Goal: Task Accomplishment & Management: Manage account settings

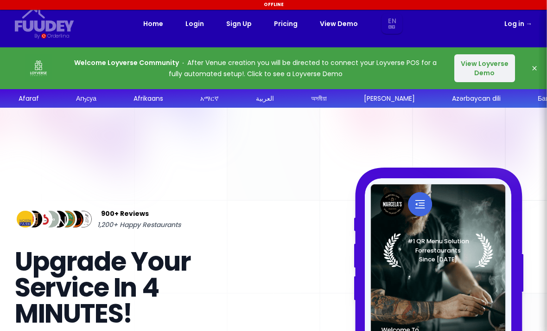
select select "en"
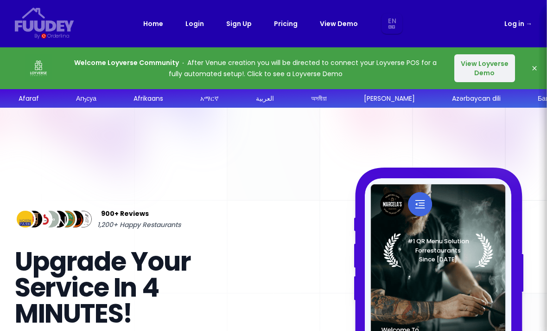
select select "en"
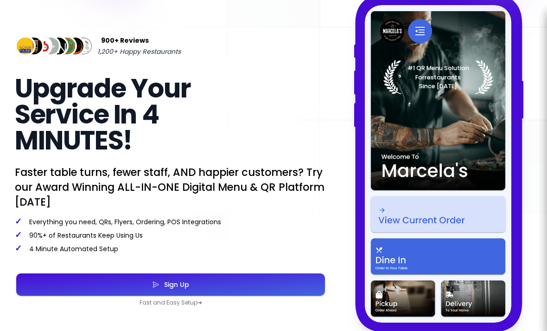
select select "en"
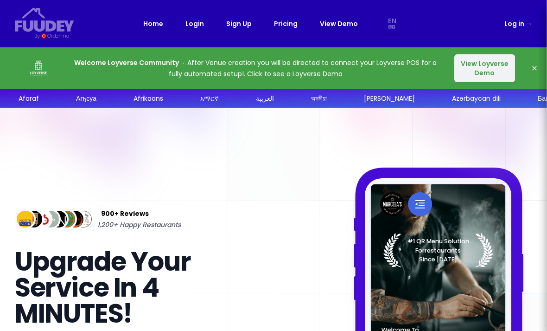
click at [521, 22] on link "Log in →" at bounding box center [519, 23] width 28 height 11
select select "en"
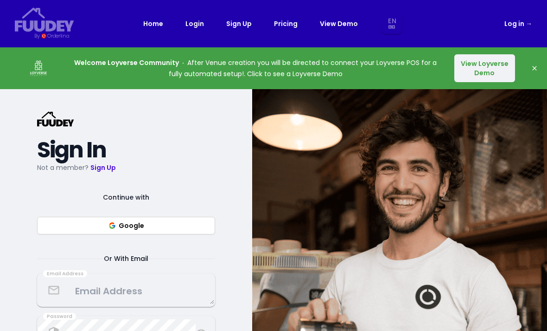
click at [137, 302] on textarea at bounding box center [126, 289] width 176 height 27
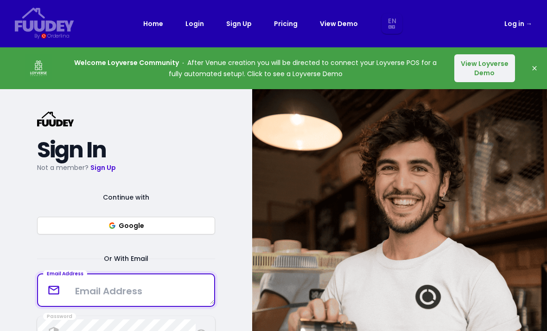
select select "en"
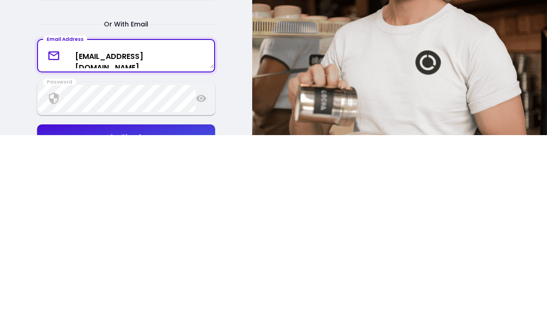
click at [149, 239] on textarea "[EMAIL_ADDRESS][DOMAIN_NAME]" at bounding box center [126, 251] width 176 height 25
click at [129, 239] on textarea "[EMAIL_ADDRESS][DOMAIN_NAME]" at bounding box center [126, 251] width 176 height 25
type textarea "[EMAIL_ADDRESS][DOMAIN_NAME]"
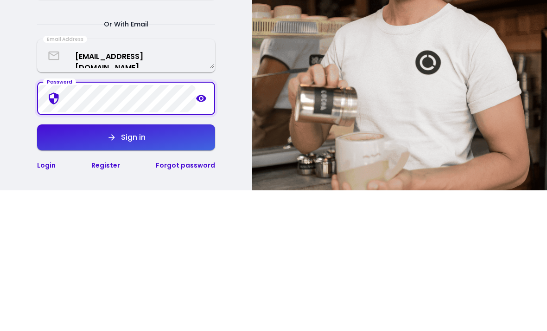
scroll to position [234, 0]
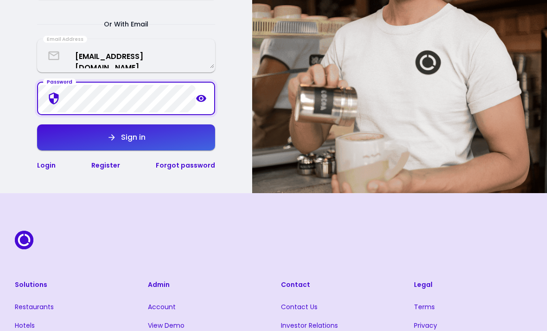
click at [159, 141] on button "Sign in" at bounding box center [126, 137] width 178 height 26
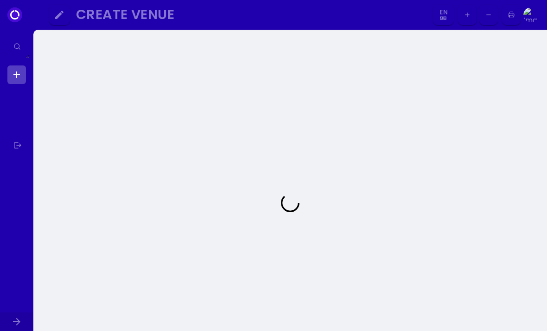
select select "en"
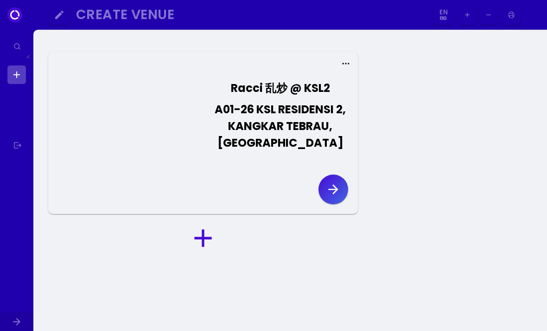
select select "en"
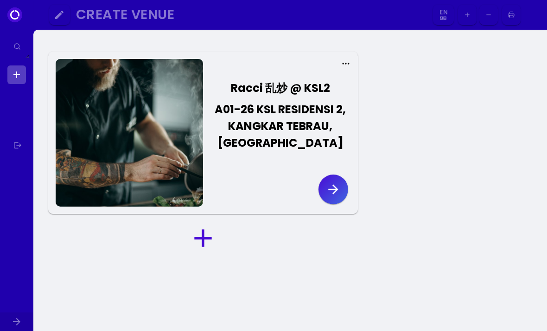
click at [18, 316] on icon at bounding box center [16, 321] width 11 height 11
select select "en"
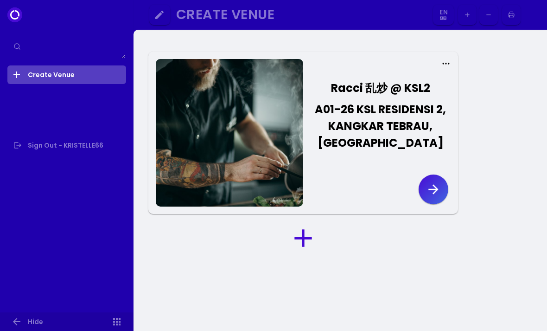
click at [435, 196] on icon "button" at bounding box center [433, 189] width 15 height 15
select select "en"
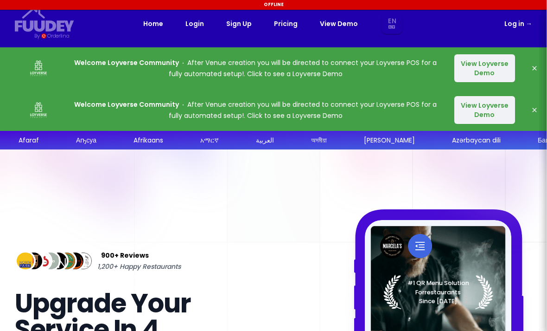
select select "en"
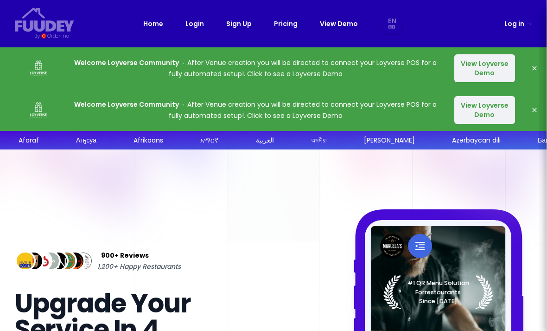
select select "en"
